Goal: Task Accomplishment & Management: Manage account settings

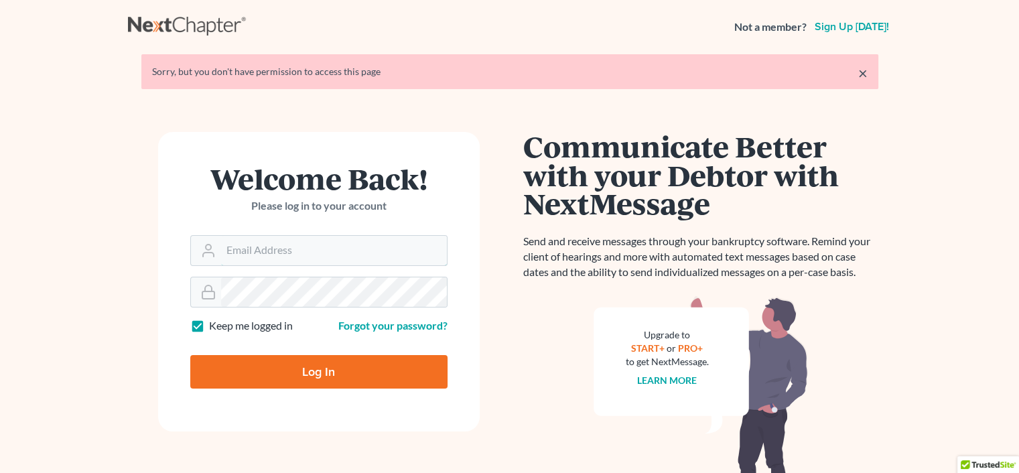
type input "rachel@farthing.legal"
click at [304, 377] on input "Log In" at bounding box center [318, 372] width 257 height 34
type input "Thinking..."
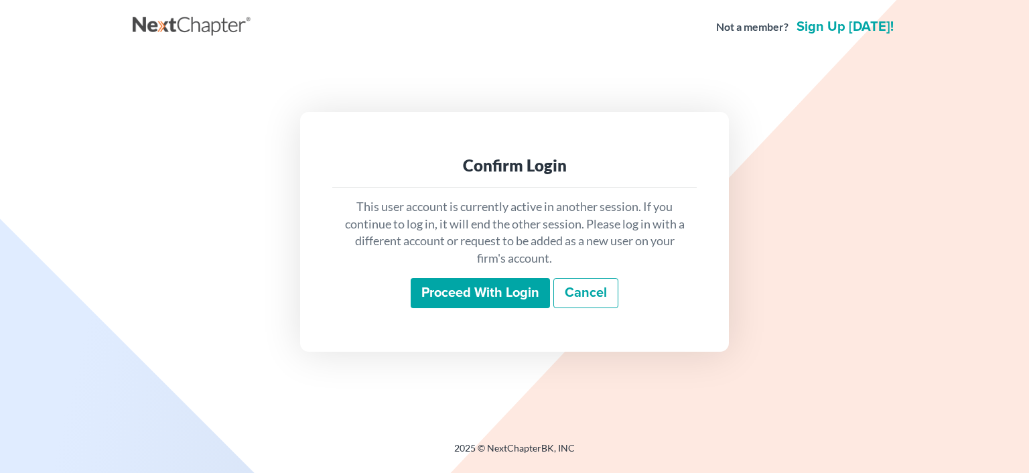
click at [448, 300] on input "Proceed with login" at bounding box center [480, 293] width 139 height 31
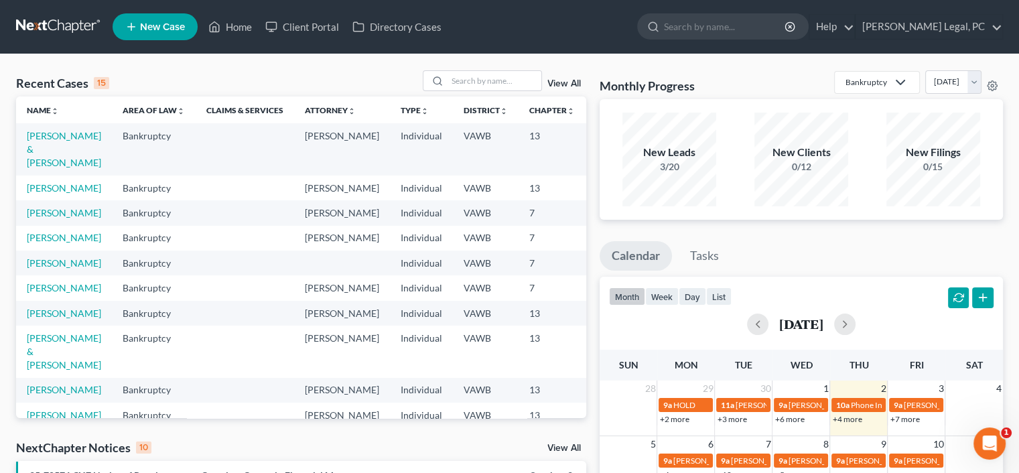
click at [444, 76] on div at bounding box center [436, 80] width 24 height 19
click at [472, 85] on input "search" at bounding box center [495, 80] width 94 height 19
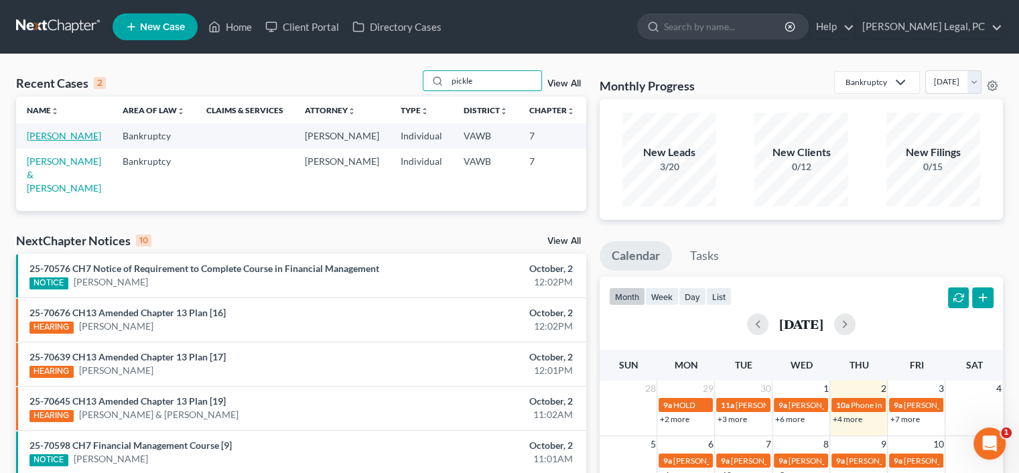
type input "pickle"
click at [47, 141] on link "Pickle, Calvin" at bounding box center [64, 135] width 74 height 11
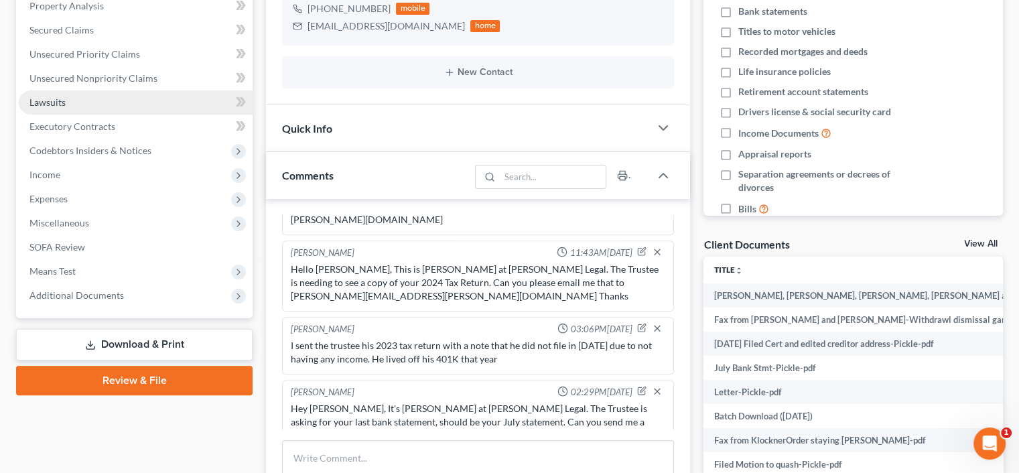
scroll to position [268, 0]
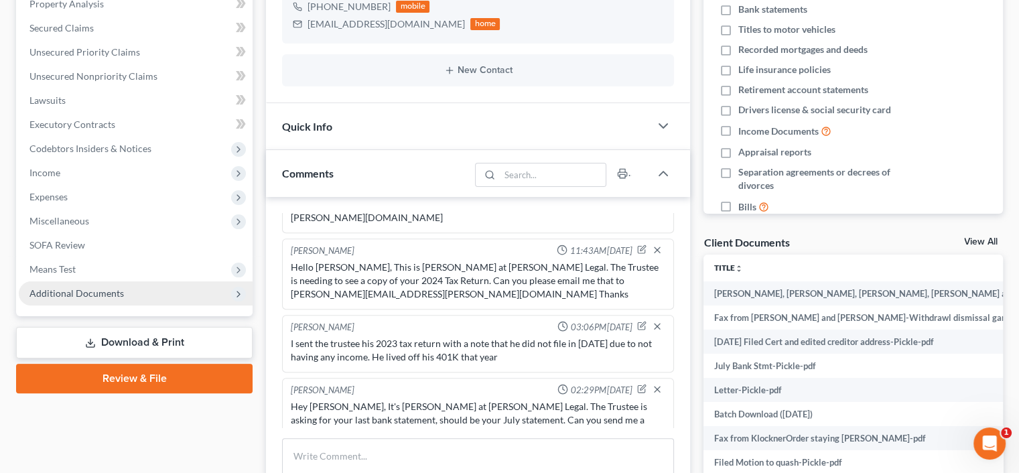
click at [93, 294] on span "Additional Documents" at bounding box center [76, 292] width 94 height 11
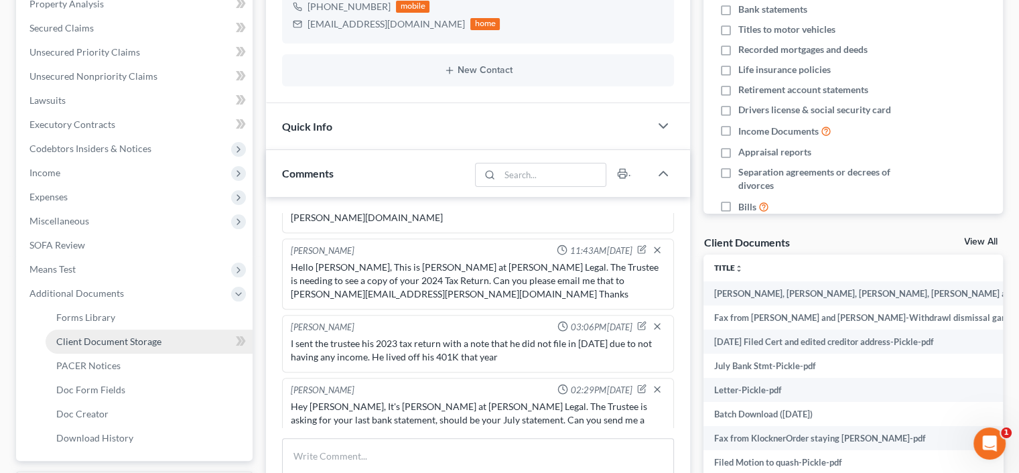
click at [100, 344] on span "Client Document Storage" at bounding box center [108, 341] width 105 height 11
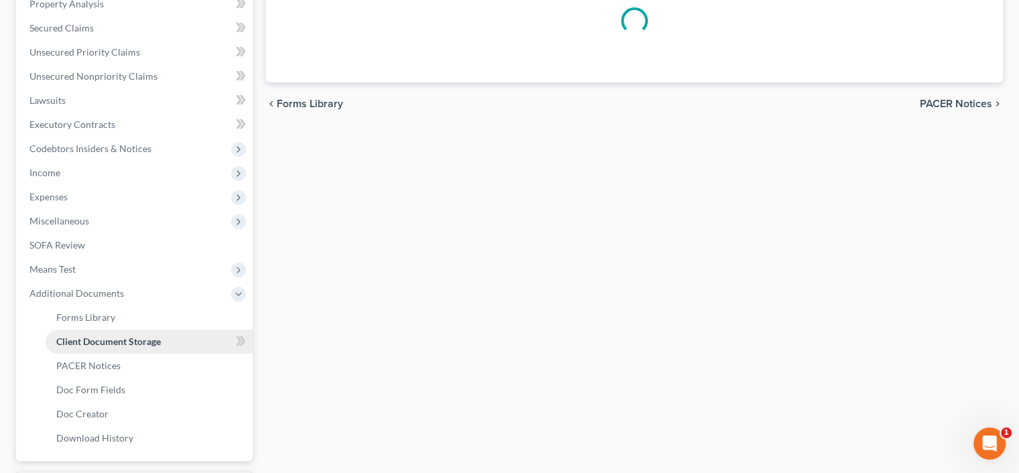
scroll to position [104, 0]
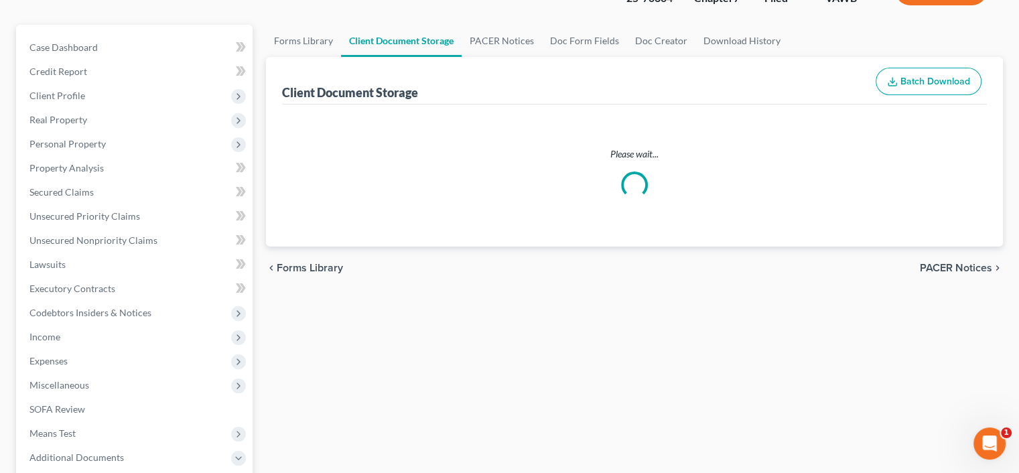
select select "0"
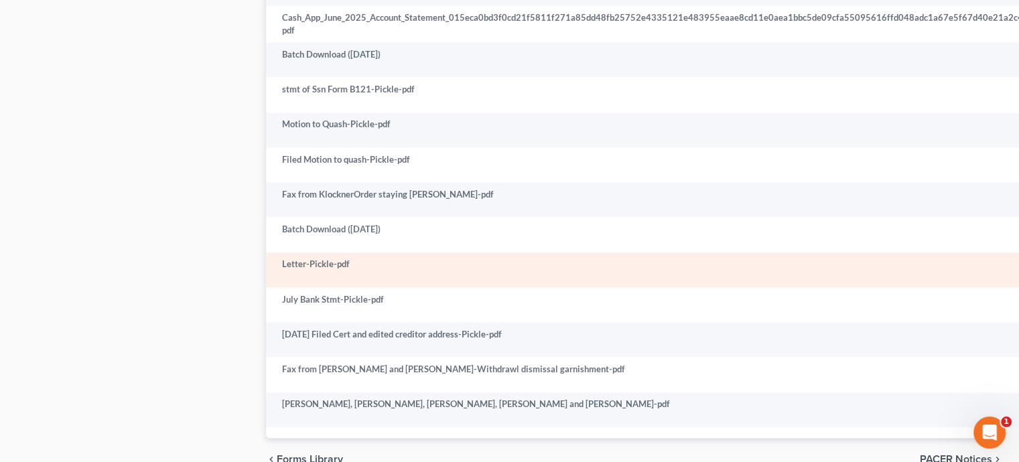
scroll to position [1809, 0]
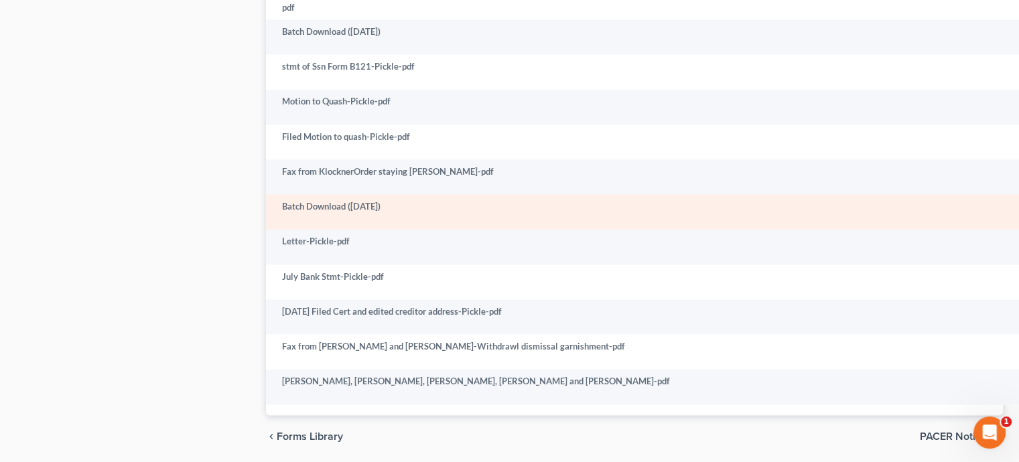
click at [395, 196] on td "Batch Download ([DATE])" at bounding box center [691, 211] width 850 height 35
click at [1003, 200] on td "Batch Download ([DATE])" at bounding box center [691, 211] width 850 height 35
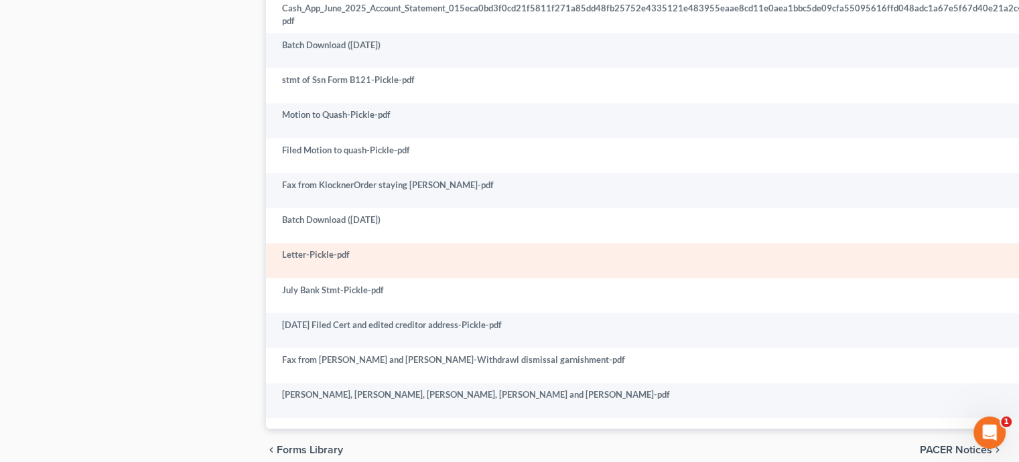
scroll to position [1803, 0]
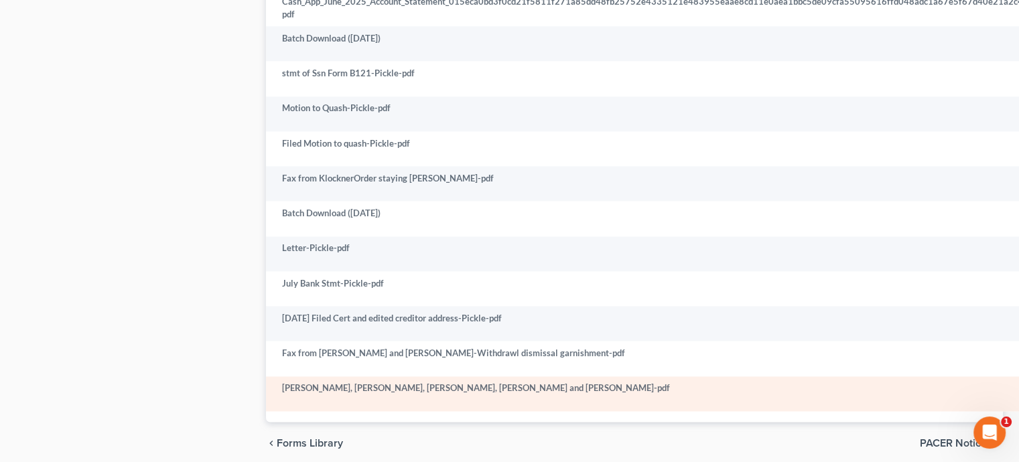
click at [377, 382] on td "Pickle, Soos, Carter, Mabe and Harris-pdf" at bounding box center [691, 394] width 850 height 35
click at [379, 377] on td "Pickle, Soos, Carter, Mabe and Harris-pdf" at bounding box center [691, 394] width 850 height 35
drag, startPoint x: 674, startPoint y: 376, endPoint x: 700, endPoint y: 377, distance: 25.5
click at [694, 379] on td "Pickle, Soos, Carter, Mabe and Harris-pdf" at bounding box center [691, 394] width 850 height 35
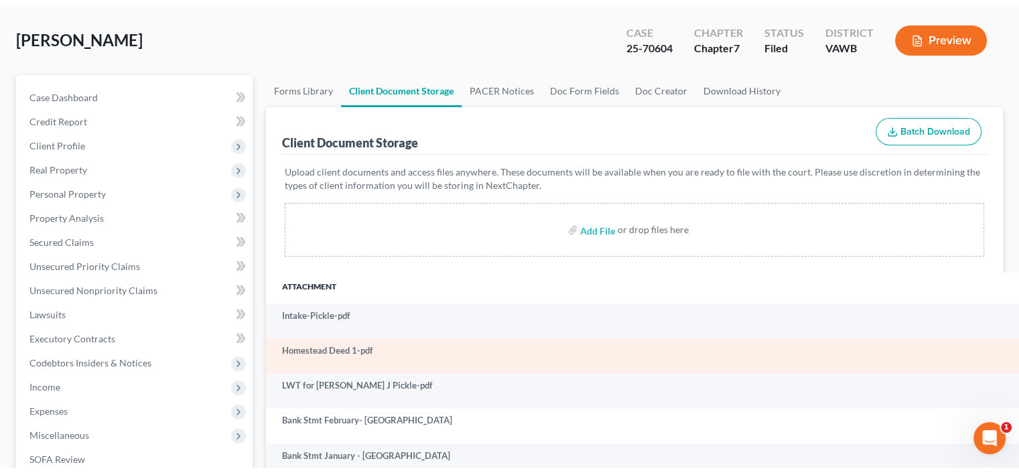
scroll to position [0, 0]
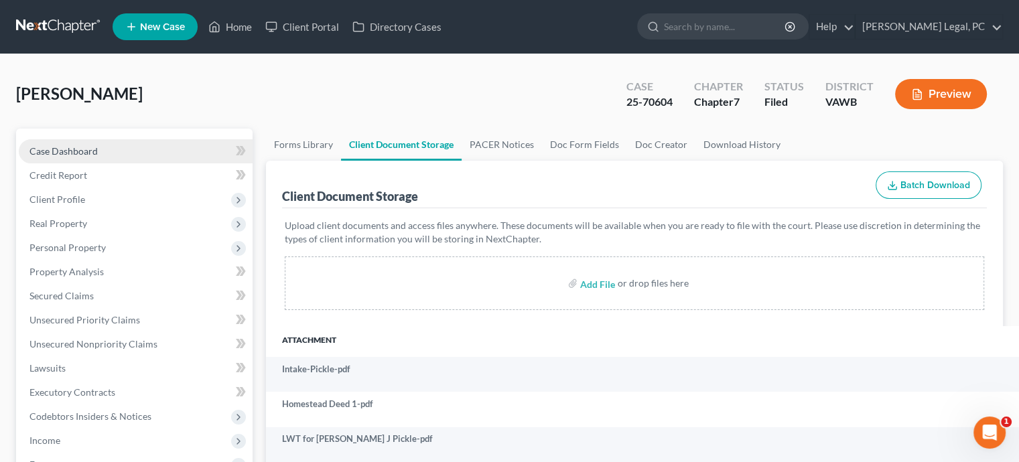
click at [78, 149] on span "Case Dashboard" at bounding box center [63, 150] width 68 height 11
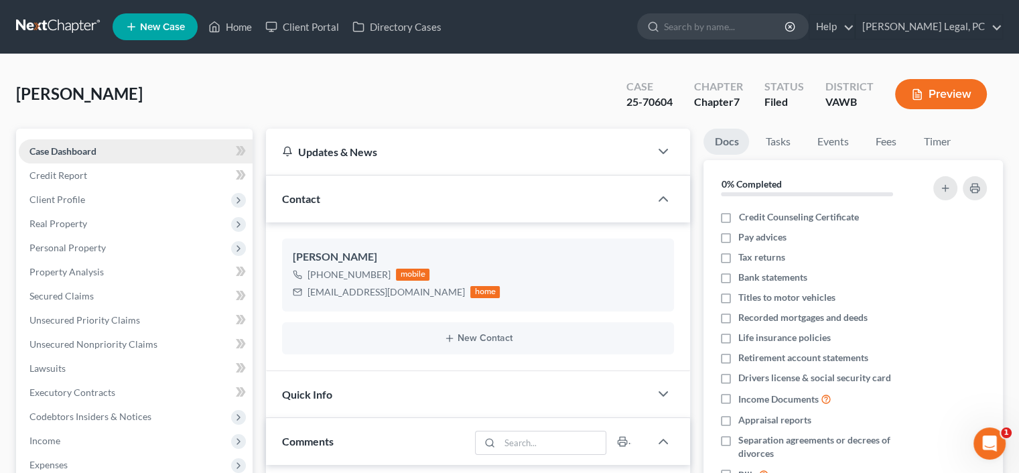
scroll to position [950, 0]
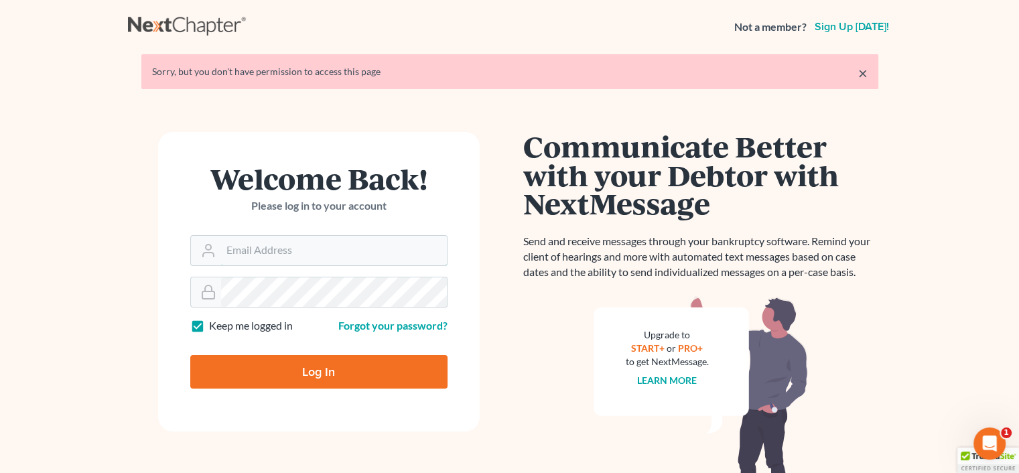
type input "[PERSON_NAME][EMAIL_ADDRESS][PERSON_NAME][DOMAIN_NAME]"
click at [407, 364] on input "Log In" at bounding box center [318, 372] width 257 height 34
type input "Thinking..."
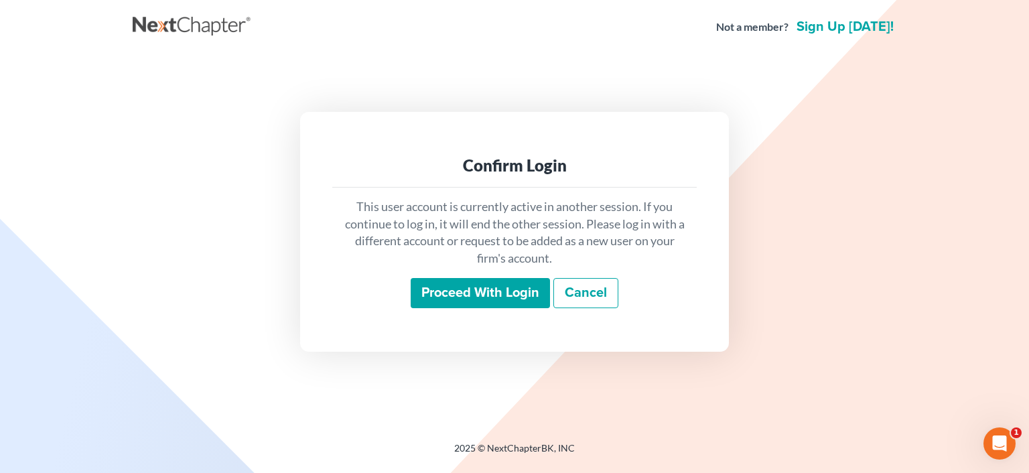
click at [444, 298] on input "Proceed with login" at bounding box center [480, 293] width 139 height 31
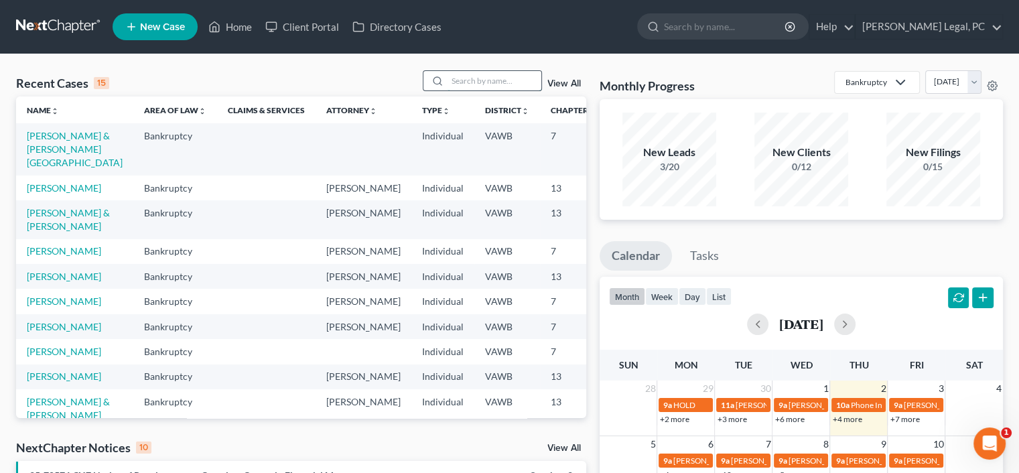
click at [450, 82] on input "search" at bounding box center [495, 80] width 94 height 19
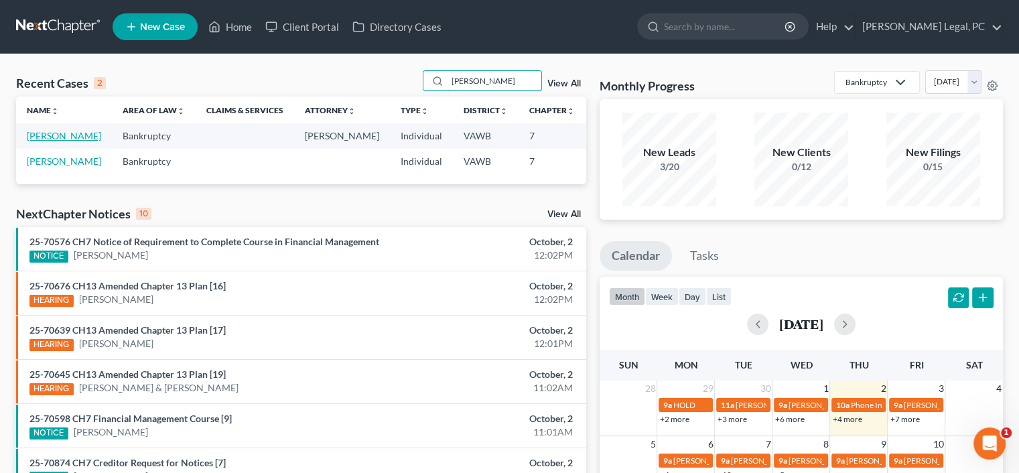
type input "[PERSON_NAME]"
click at [41, 141] on link "[PERSON_NAME]" at bounding box center [64, 135] width 74 height 11
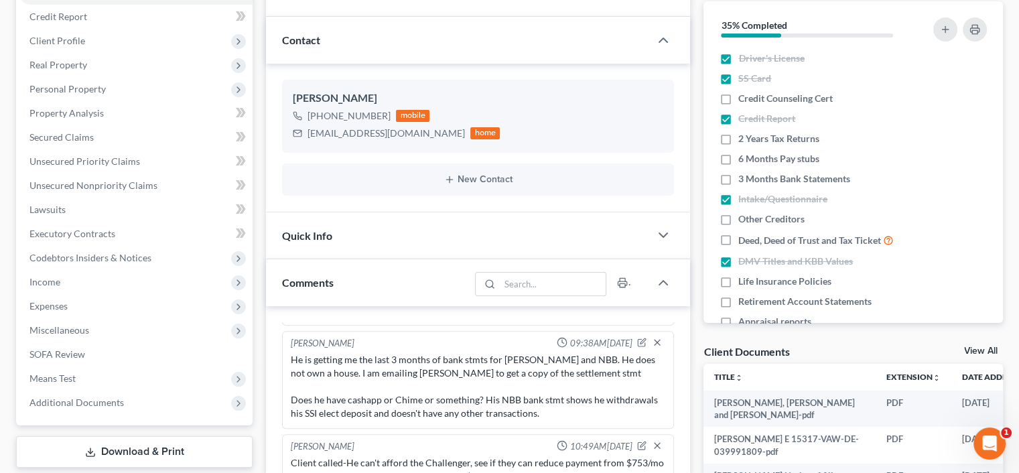
scroll to position [201, 0]
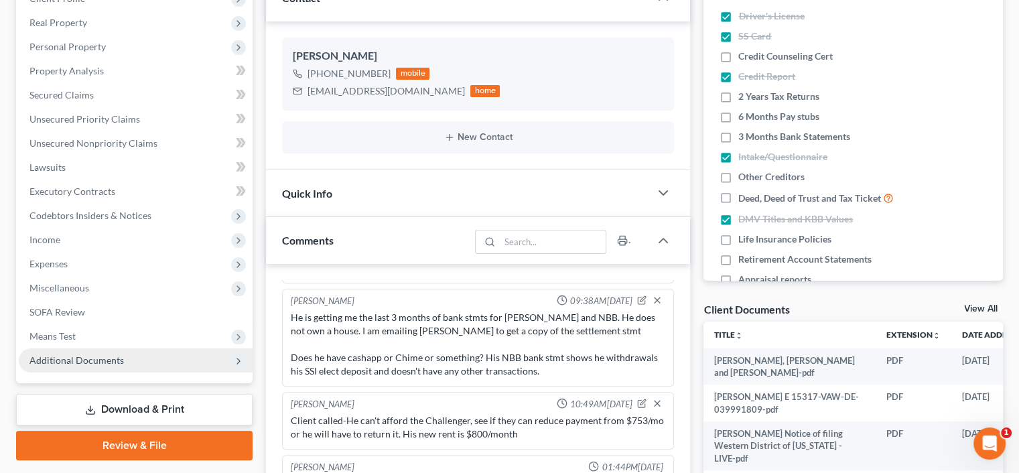
click at [88, 354] on span "Additional Documents" at bounding box center [76, 359] width 94 height 11
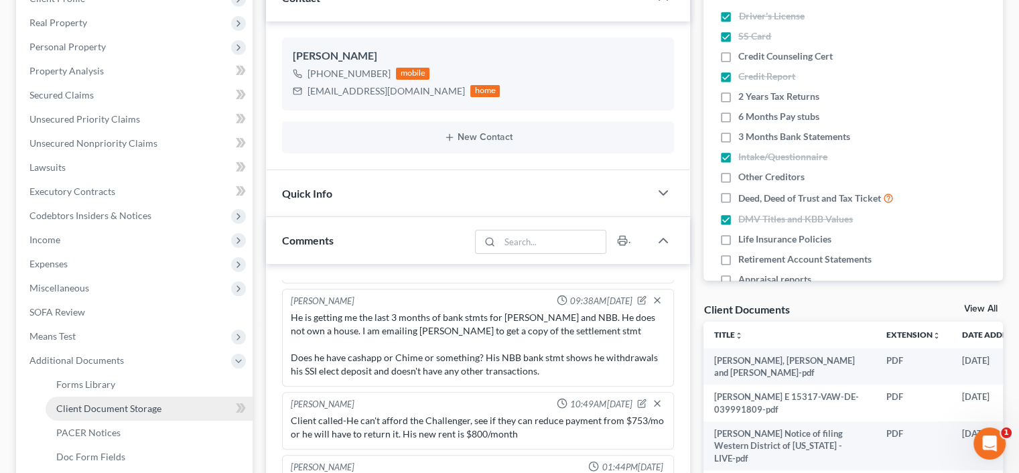
click at [106, 407] on span "Client Document Storage" at bounding box center [108, 408] width 105 height 11
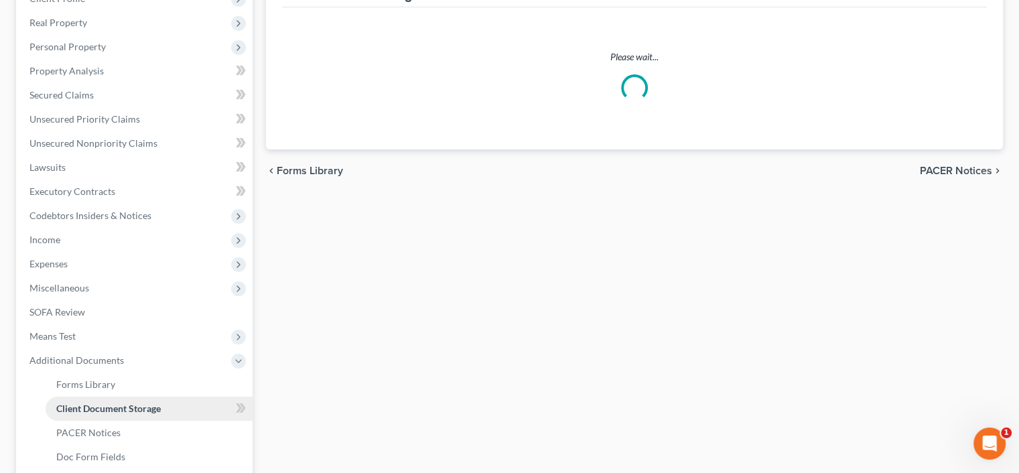
scroll to position [58, 0]
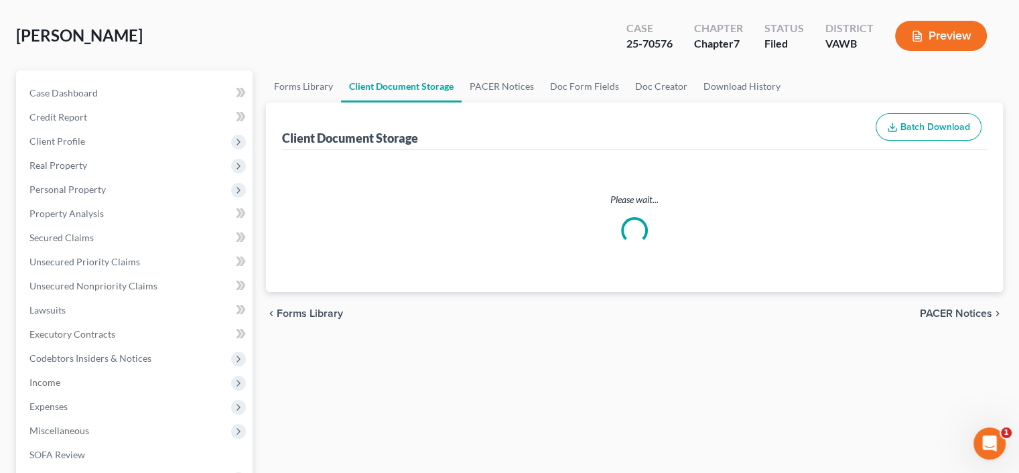
select select "0"
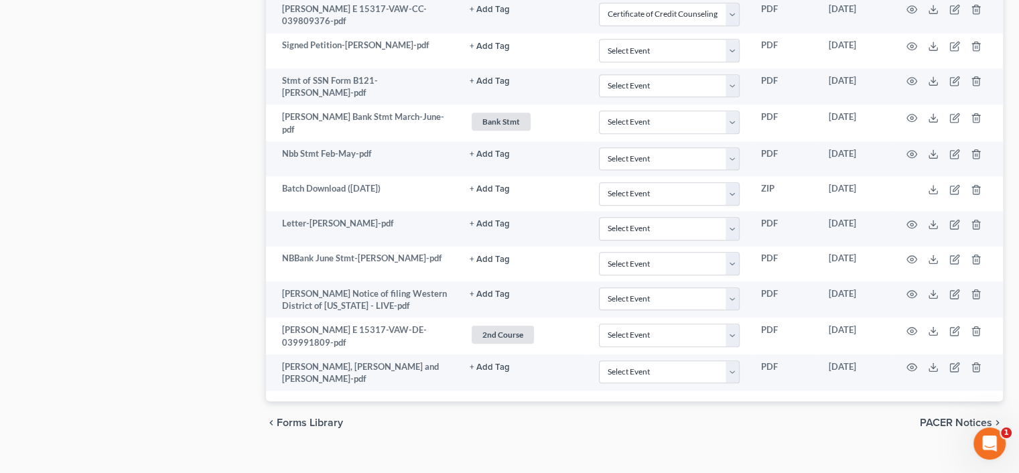
scroll to position [1308, 0]
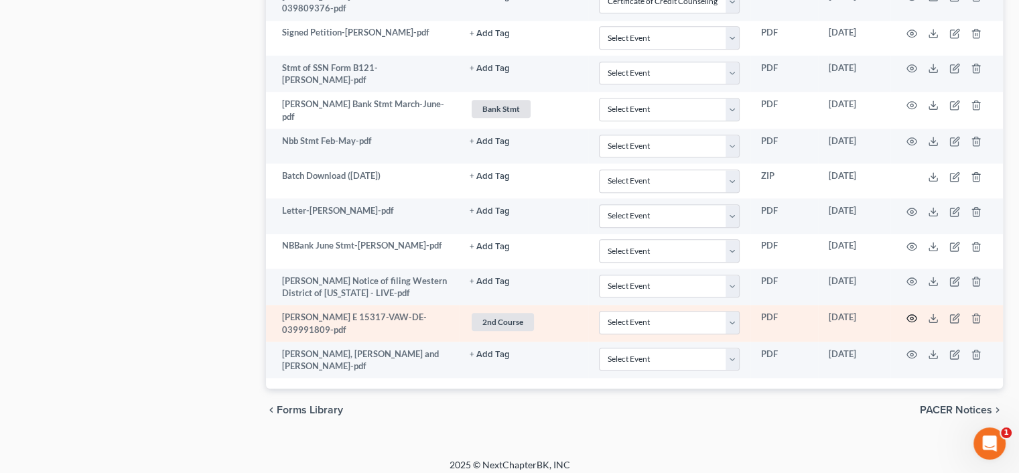
click at [911, 317] on circle "button" at bounding box center [912, 318] width 3 height 3
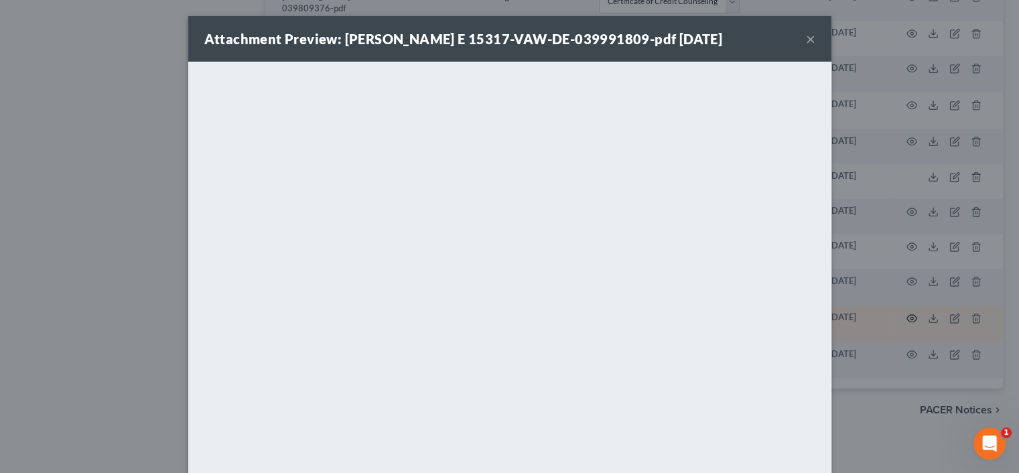
scroll to position [1295, 0]
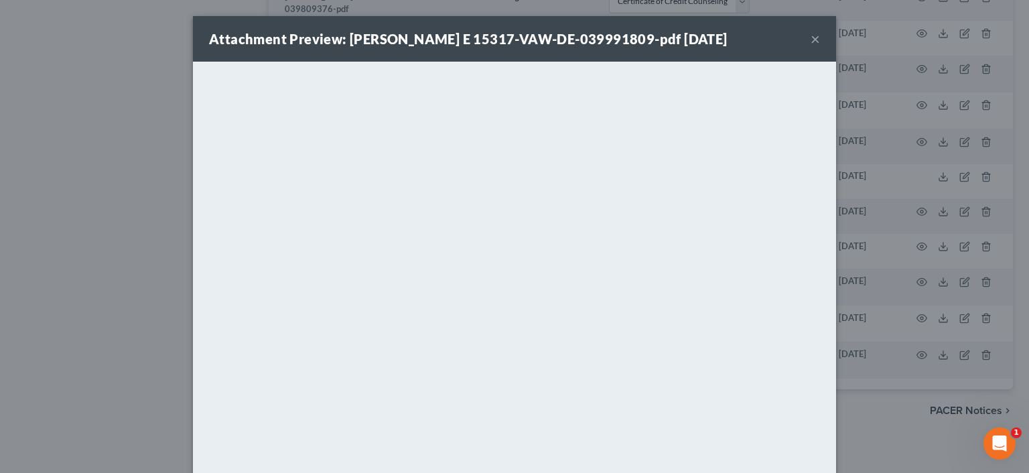
click at [811, 34] on button "×" at bounding box center [815, 39] width 9 height 16
